Goal: Check status: Check status

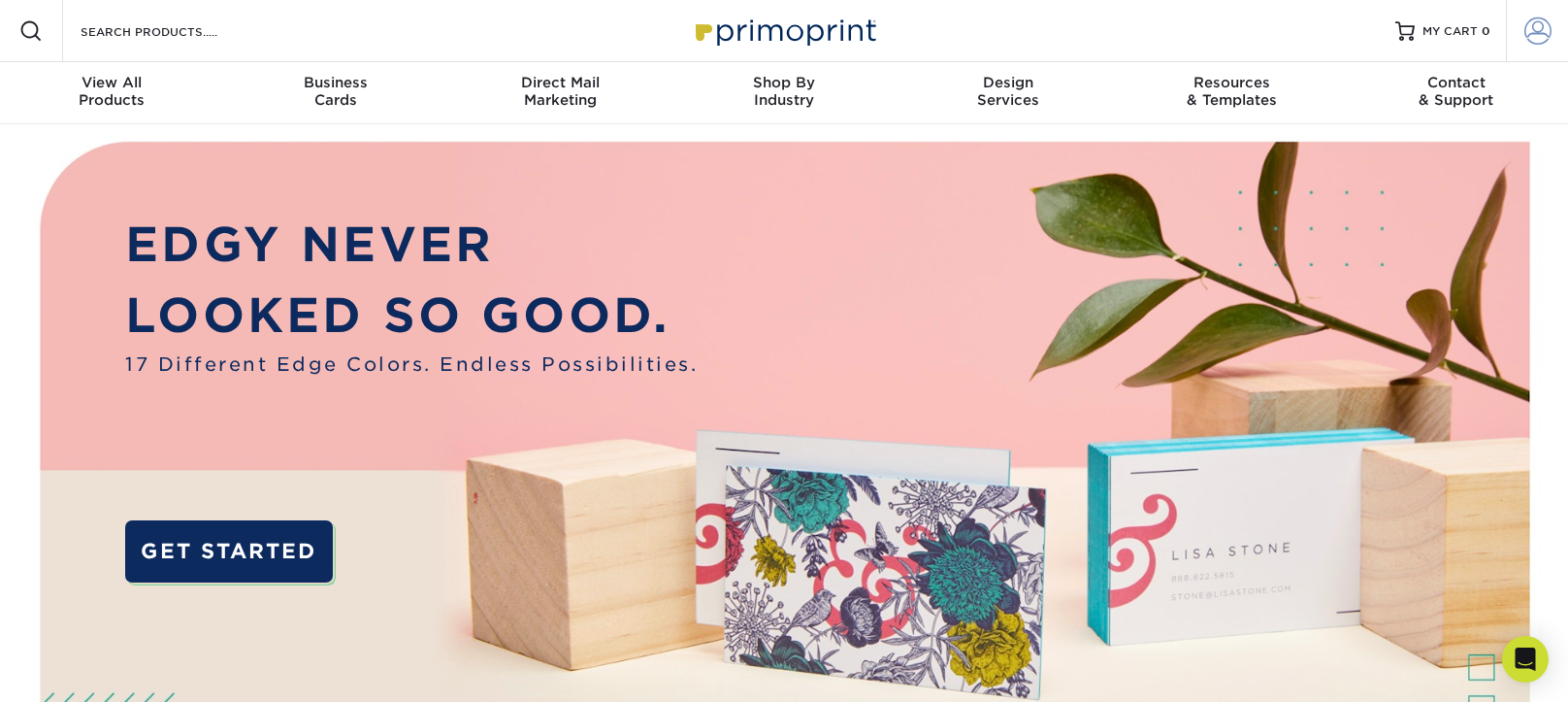
click at [1529, 36] on span at bounding box center [1538, 31] width 27 height 27
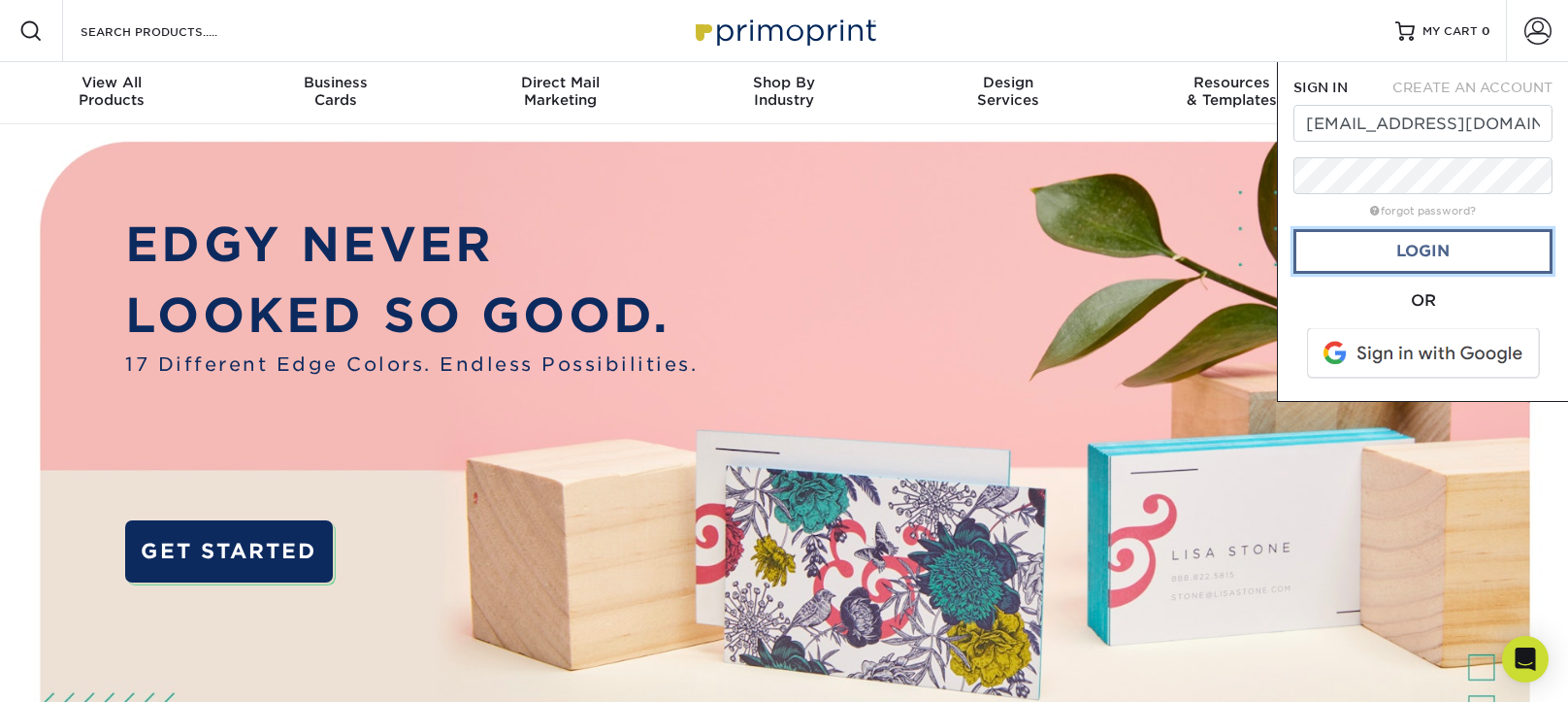
click at [1419, 260] on link "Login" at bounding box center [1422, 251] width 259 height 45
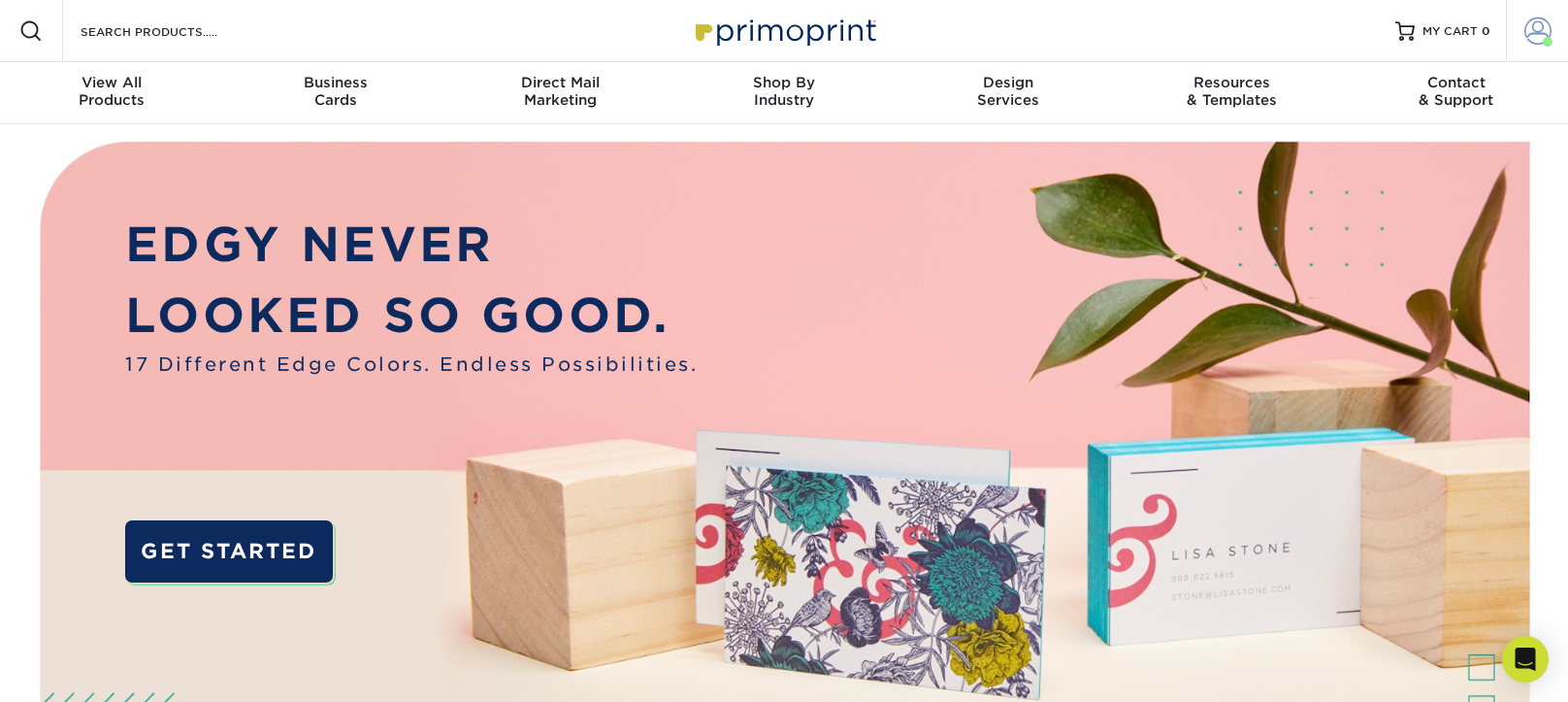
click at [1526, 31] on span at bounding box center [1538, 31] width 27 height 27
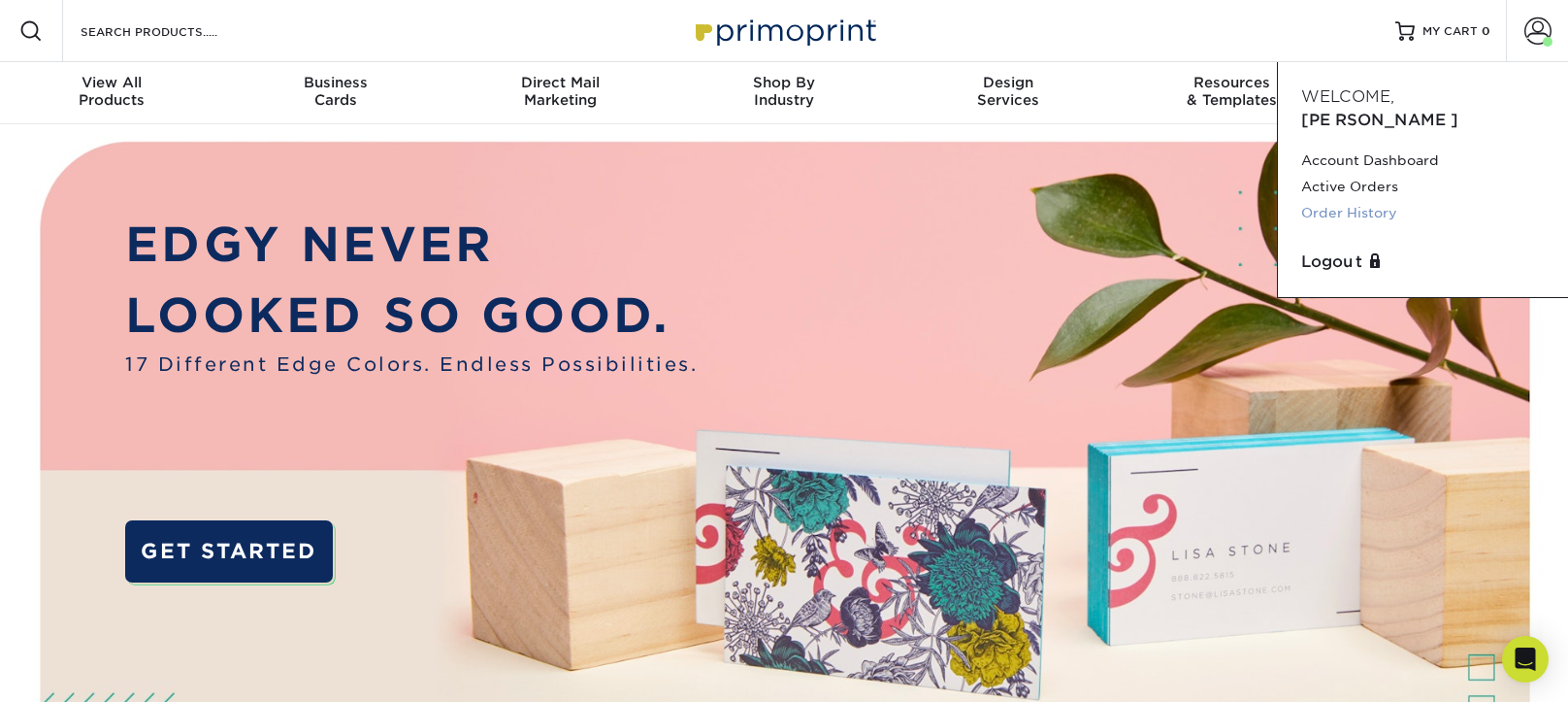
click at [1349, 200] on link "Order History" at bounding box center [1422, 213] width 244 height 26
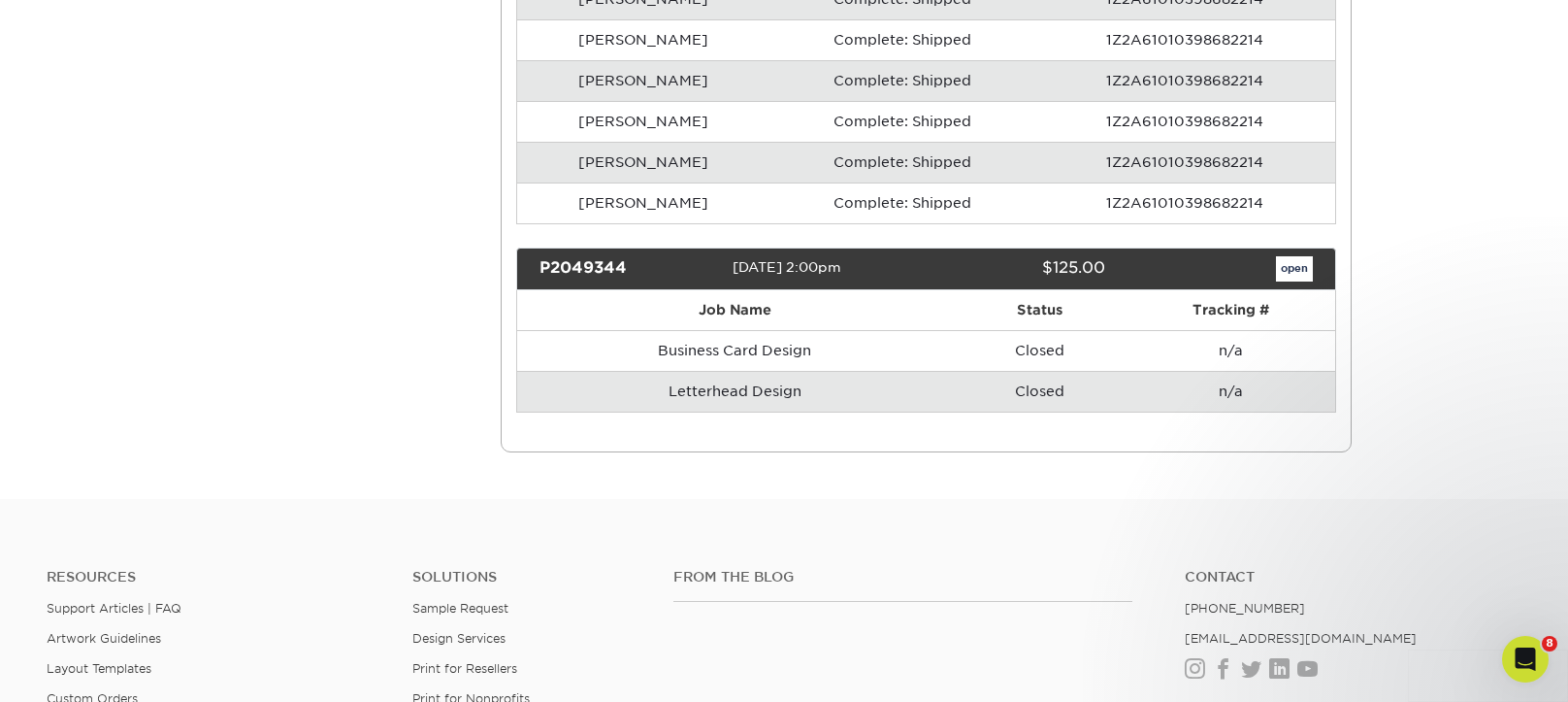
scroll to position [11618, 0]
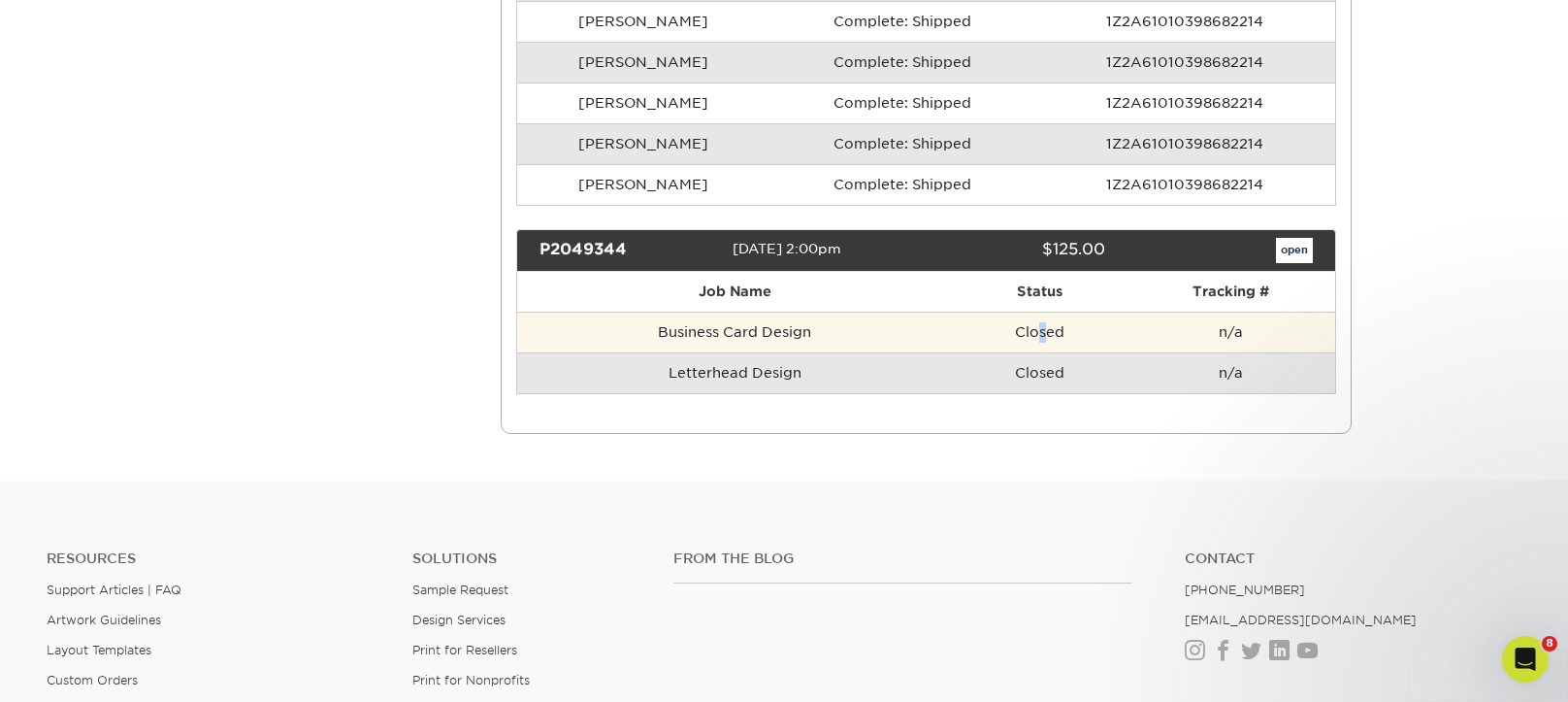
click at [1043, 334] on td "Closed" at bounding box center [1040, 332] width 174 height 41
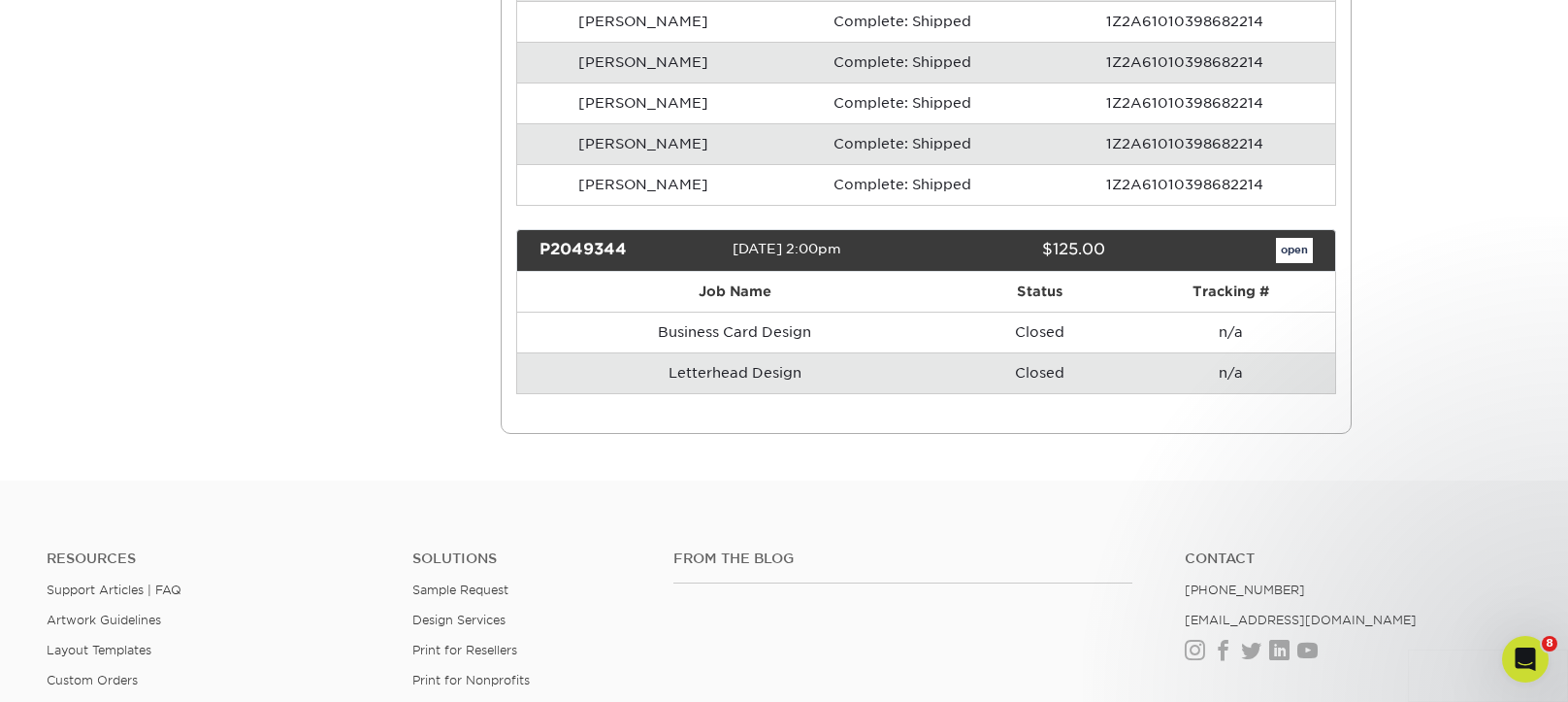
click at [1103, 363] on td "Closed" at bounding box center [1040, 373] width 174 height 41
click at [1284, 249] on link "open" at bounding box center [1294, 251] width 37 height 25
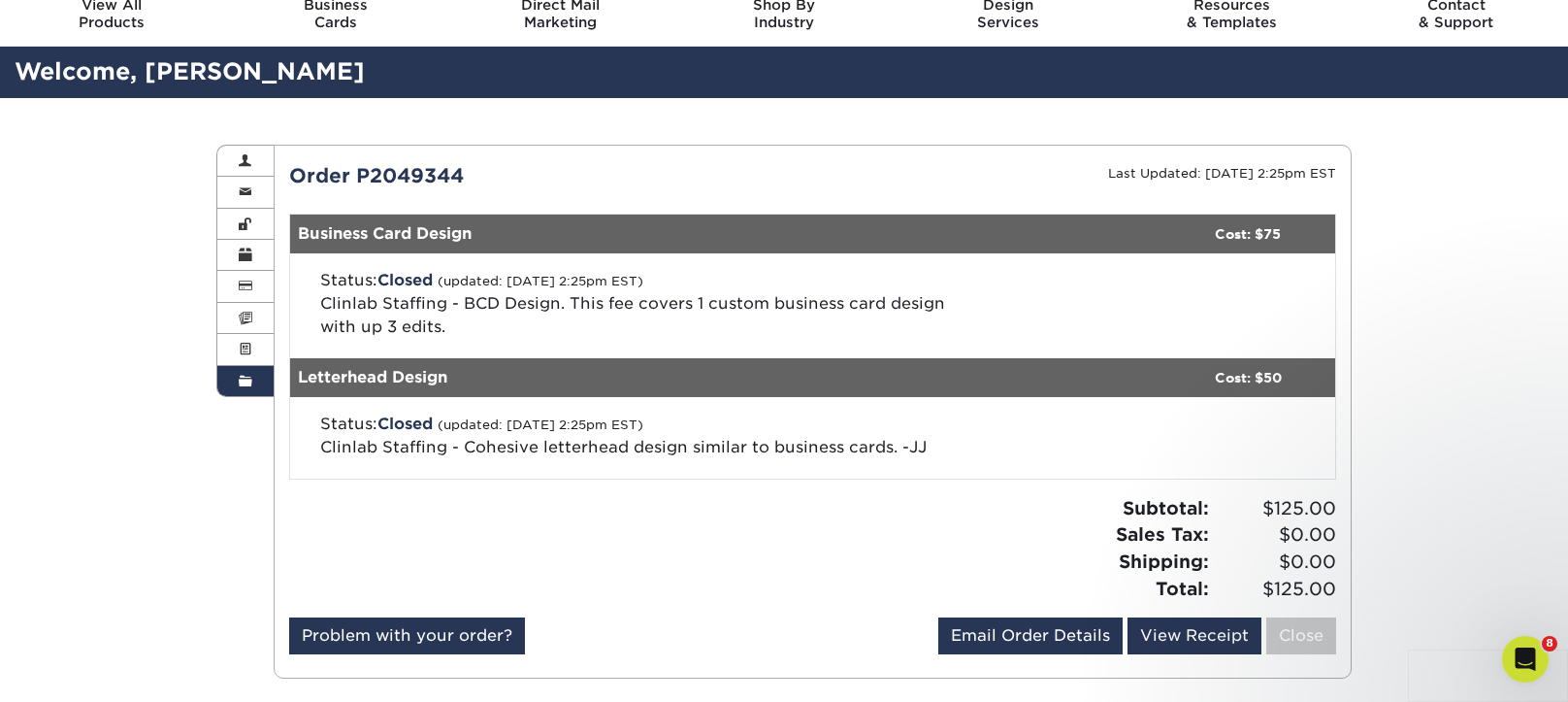
scroll to position [194, 0]
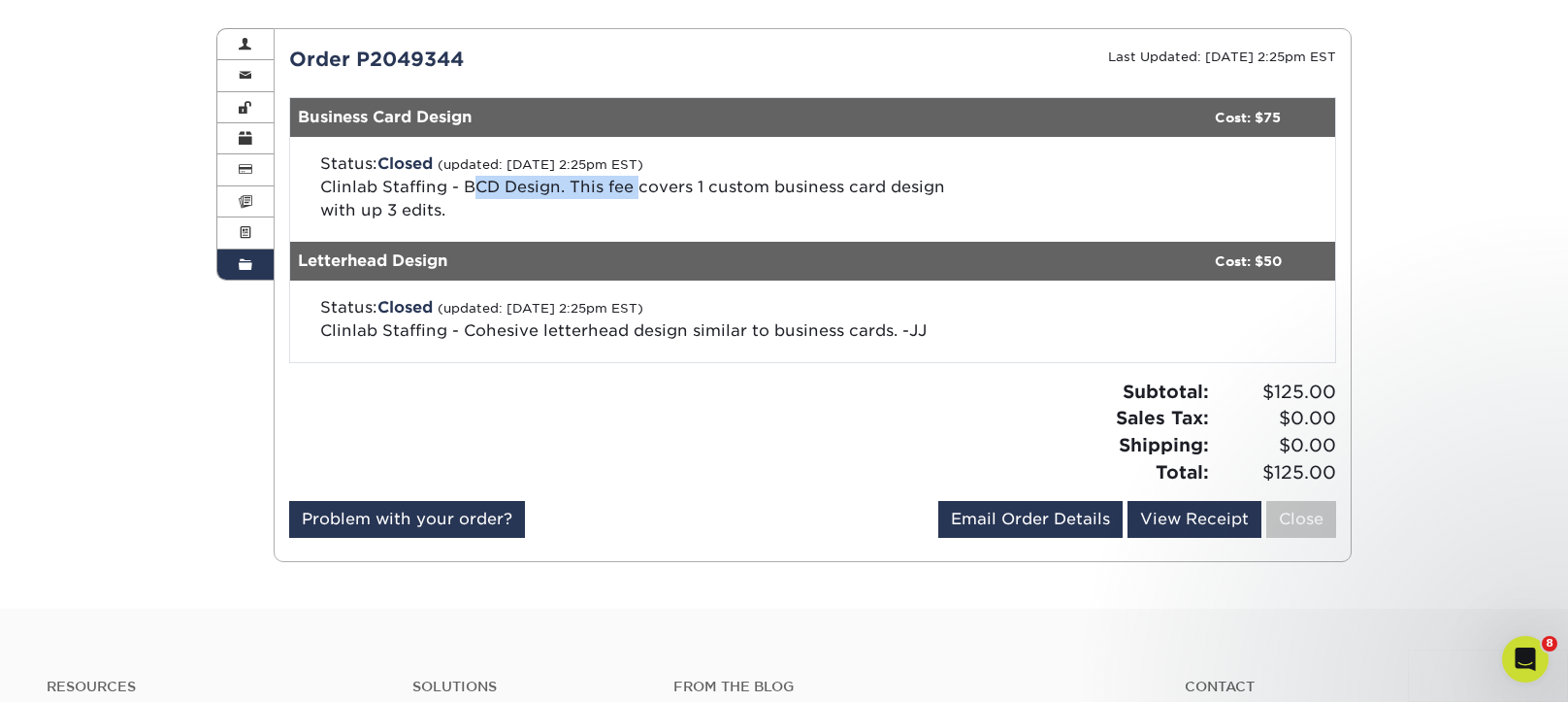
drag, startPoint x: 636, startPoint y: 191, endPoint x: 477, endPoint y: 184, distance: 159.2
click at [477, 184] on span "Clinlab Staffing - BCD Design. This fee covers 1 custom business card design wi…" at bounding box center [633, 198] width 625 height 42
click at [397, 214] on span "Clinlab Staffing - BCD Design. This fee covers 1 custom business card design wi…" at bounding box center [633, 198] width 625 height 42
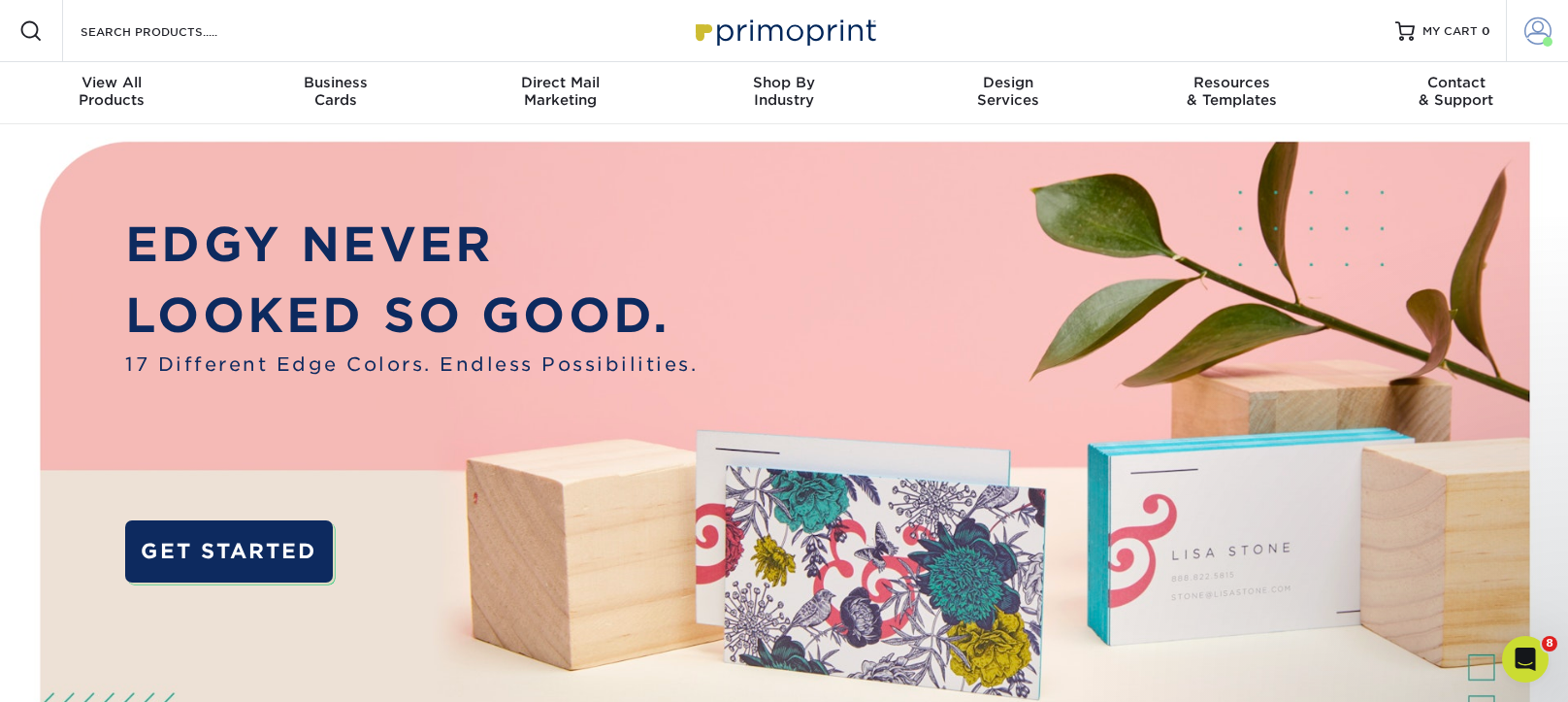
click at [1544, 37] on span at bounding box center [1548, 42] width 10 height 10
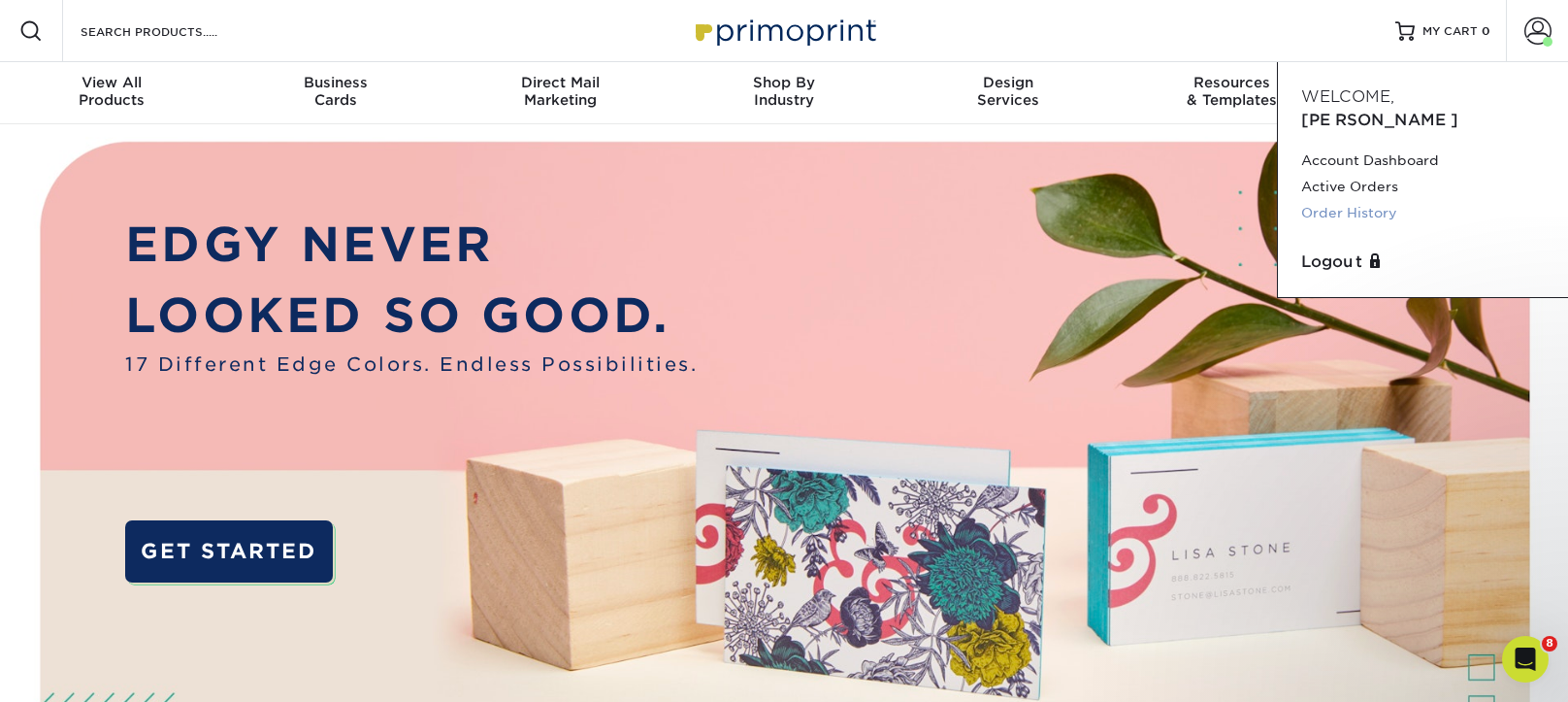
click at [1364, 200] on link "Order History" at bounding box center [1422, 213] width 244 height 26
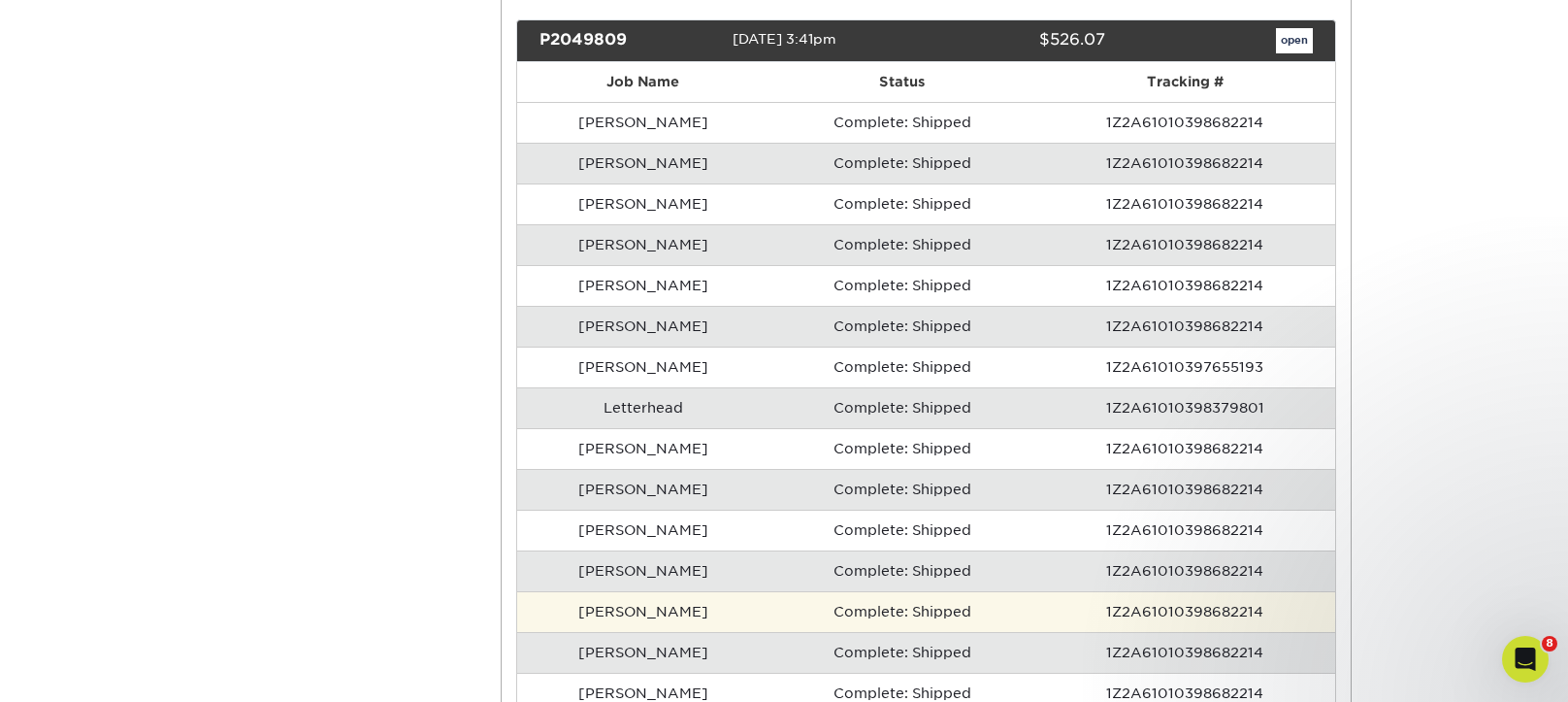
scroll to position [10994, 0]
